Goal: Information Seeking & Learning: Learn about a topic

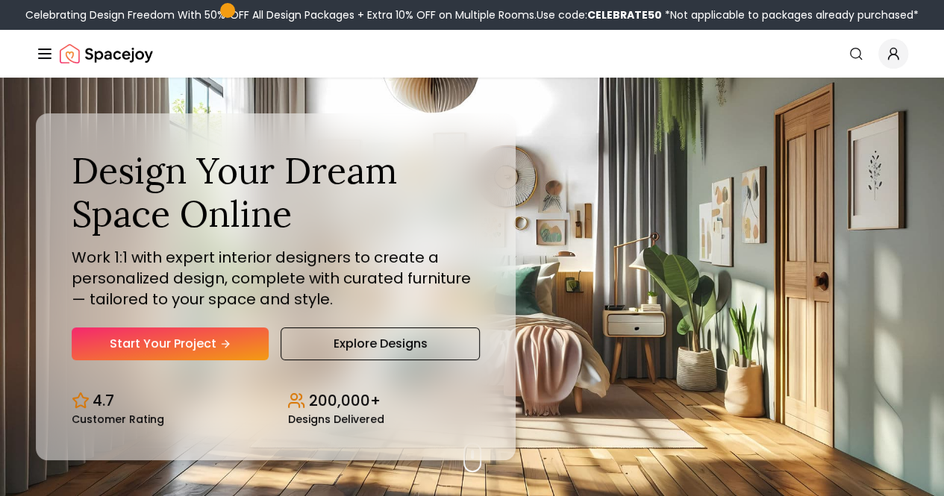
click at [0, 0] on button "Design Portfolio" at bounding box center [0, 0] width 0 height 0
click at [0, 0] on div "Customer Stories" at bounding box center [0, 0] width 0 height 0
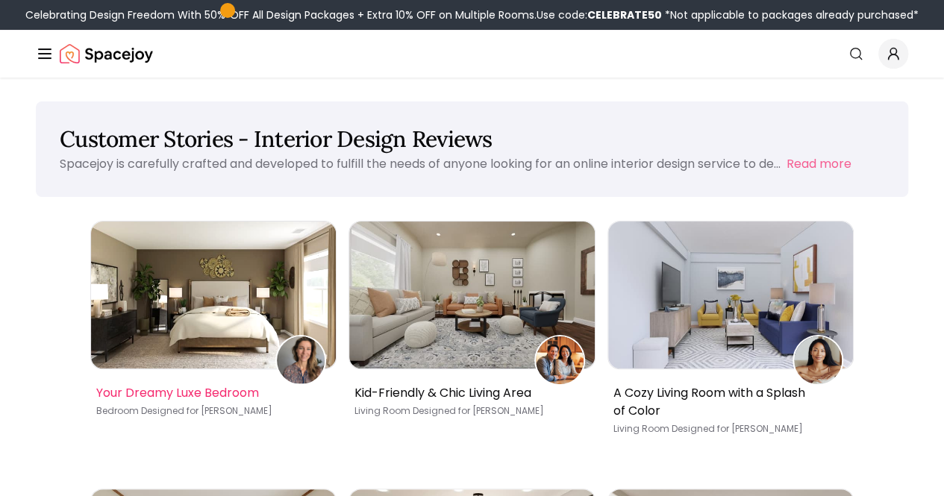
click at [186, 308] on img at bounding box center [214, 295] width 246 height 147
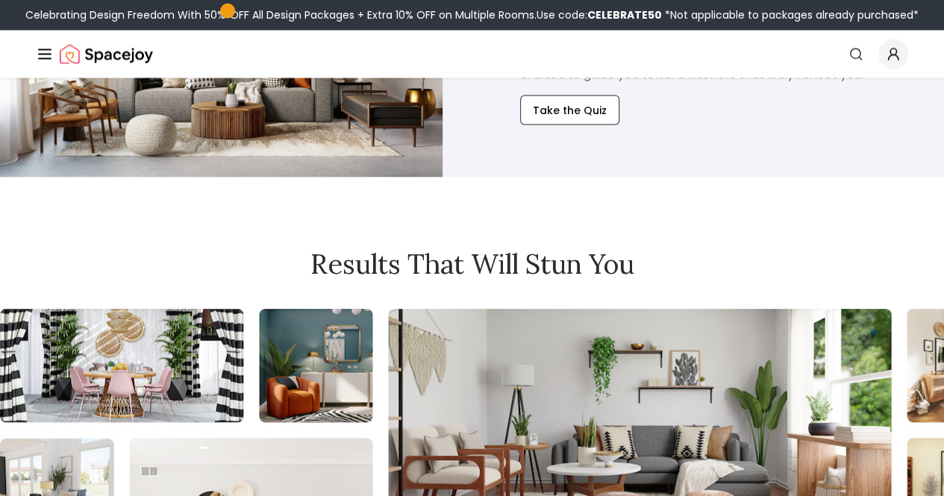
scroll to position [7035, 0]
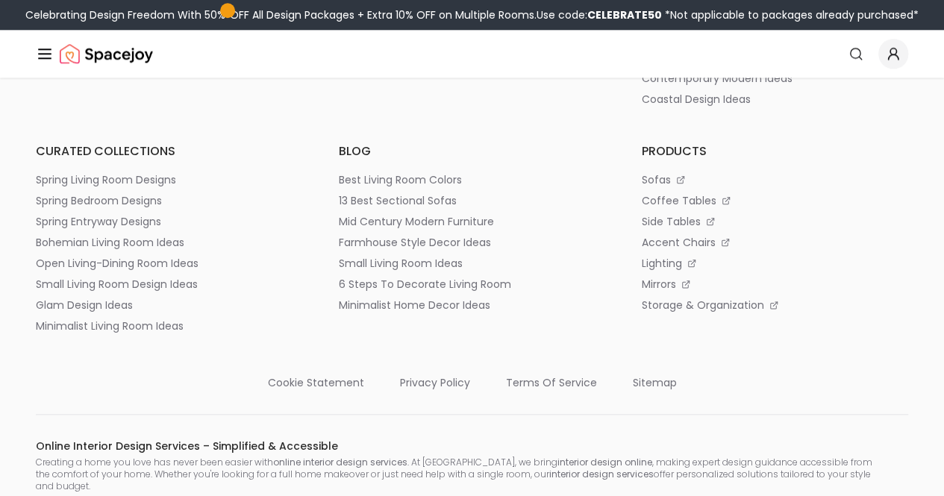
scroll to position [3655, 0]
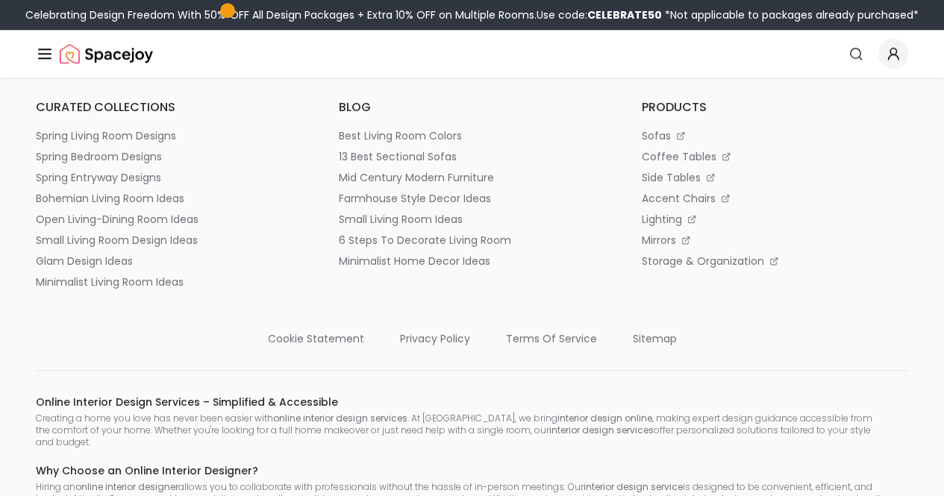
click at [0, 0] on button "How It Works" at bounding box center [0, 0] width 0 height 0
click at [0, 0] on link "How It Works" at bounding box center [0, 0] width 0 height 0
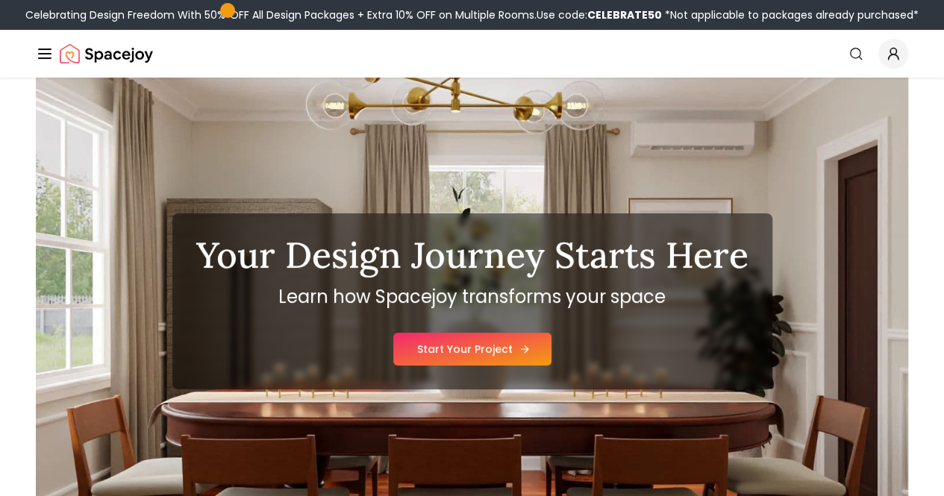
click at [473, 361] on link "Start Your Project" at bounding box center [472, 349] width 158 height 33
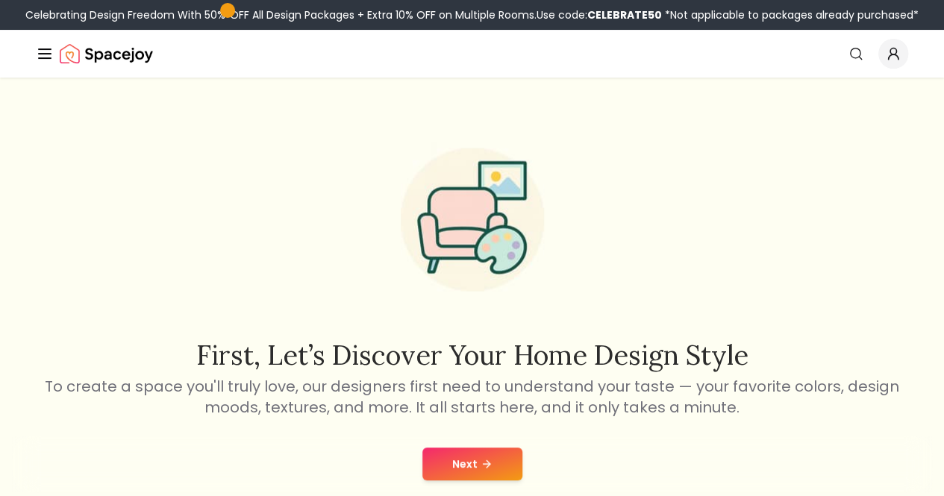
click at [0, 0] on button "How It Works" at bounding box center [0, 0] width 0 height 0
click at [123, 54] on img "Spacejoy" at bounding box center [106, 54] width 93 height 30
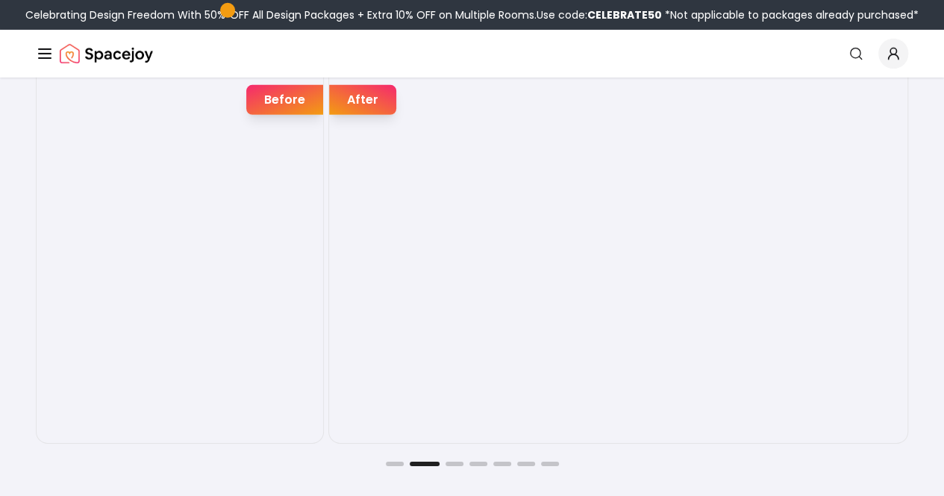
scroll to position [2394, 0]
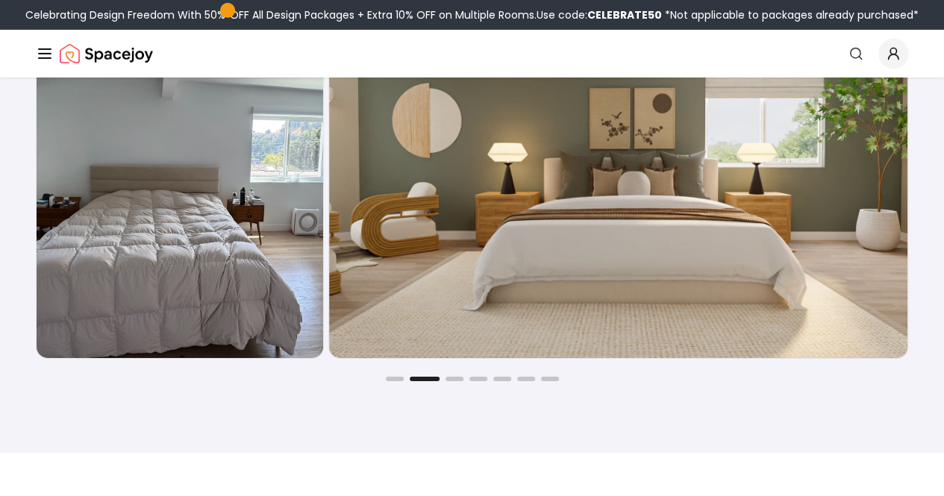
click at [457, 381] on div "Before After Before After Before After Before After Before After Before After B…" at bounding box center [472, 178] width 873 height 406
click at [458, 402] on div "Joyful Befores and Afters Before After Before After Before After Before After B…" at bounding box center [472, 148] width 944 height 609
click at [457, 381] on button "Go to slide 3" at bounding box center [455, 379] width 18 height 4
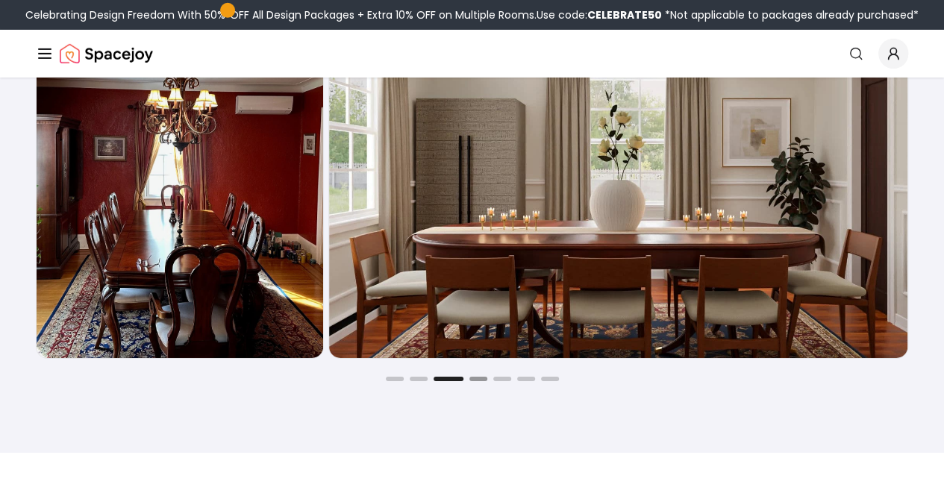
click at [476, 381] on button "Go to slide 4" at bounding box center [478, 379] width 18 height 4
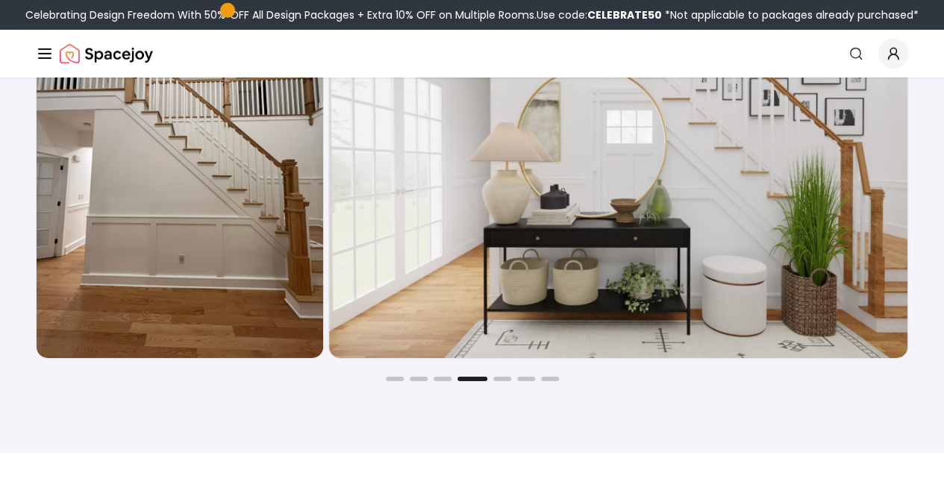
click at [502, 381] on div "Before After Before After Before After Before After Before After Before After B…" at bounding box center [472, 178] width 873 height 406
click at [509, 410] on div "Joyful Befores and Afters Before After Before After Before After Before After B…" at bounding box center [472, 148] width 944 height 609
click at [503, 381] on button "Go to slide 5" at bounding box center [502, 379] width 18 height 4
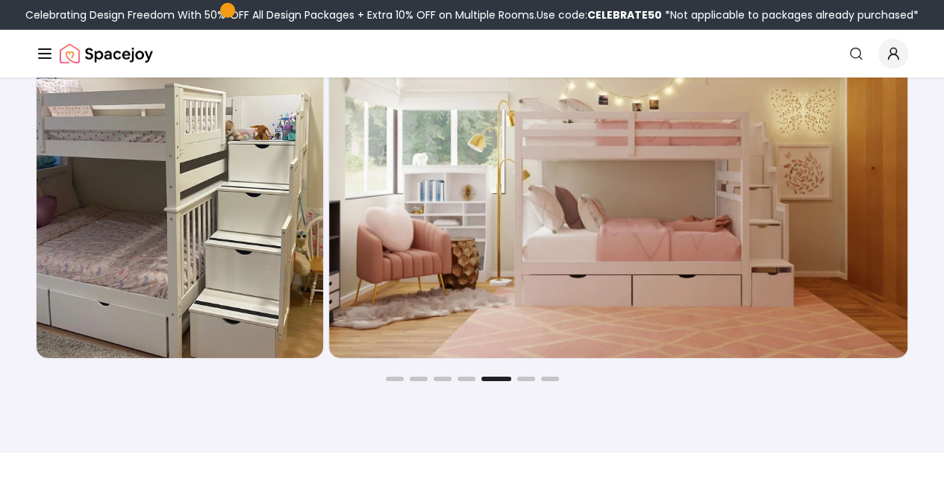
click at [524, 381] on div "Before After Before After Before After Before After Before After Before After B…" at bounding box center [472, 178] width 873 height 406
click at [527, 381] on button "Go to slide 6" at bounding box center [526, 379] width 18 height 4
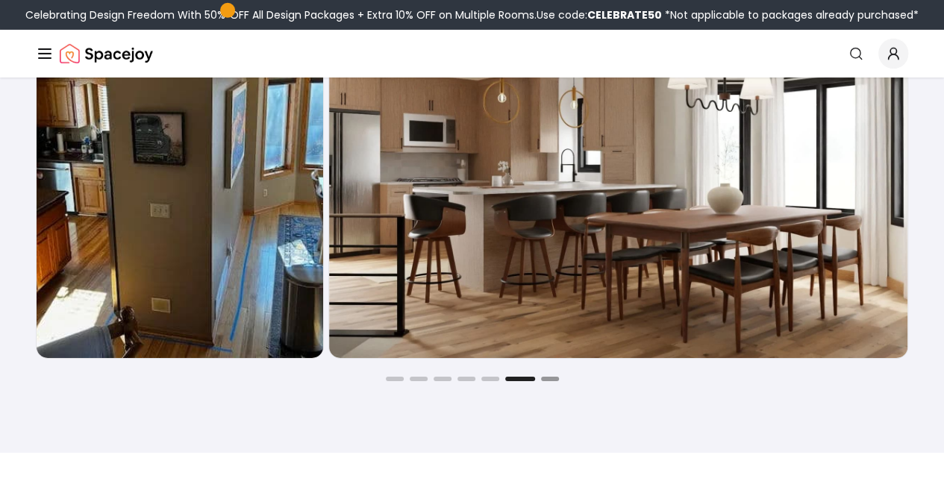
click at [553, 381] on button "Go to slide 7" at bounding box center [550, 379] width 18 height 4
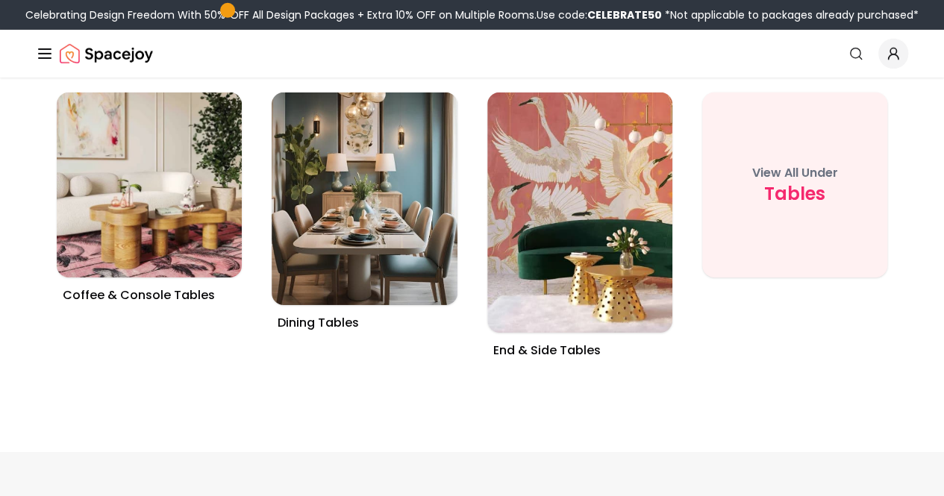
scroll to position [5172, 0]
